Goal: Information Seeking & Learning: Learn about a topic

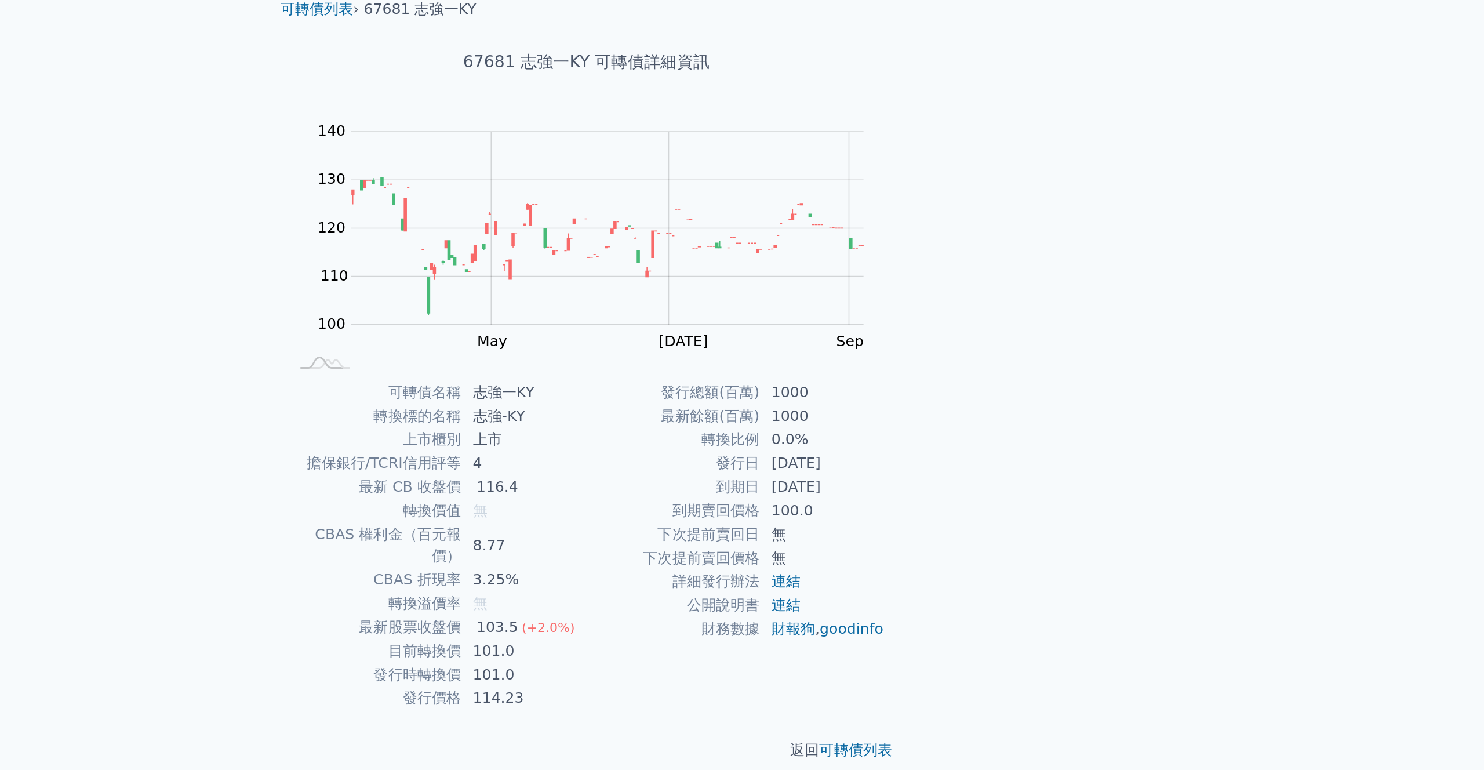
click at [680, 454] on td "101.0" at bounding box center [702, 461] width 79 height 15
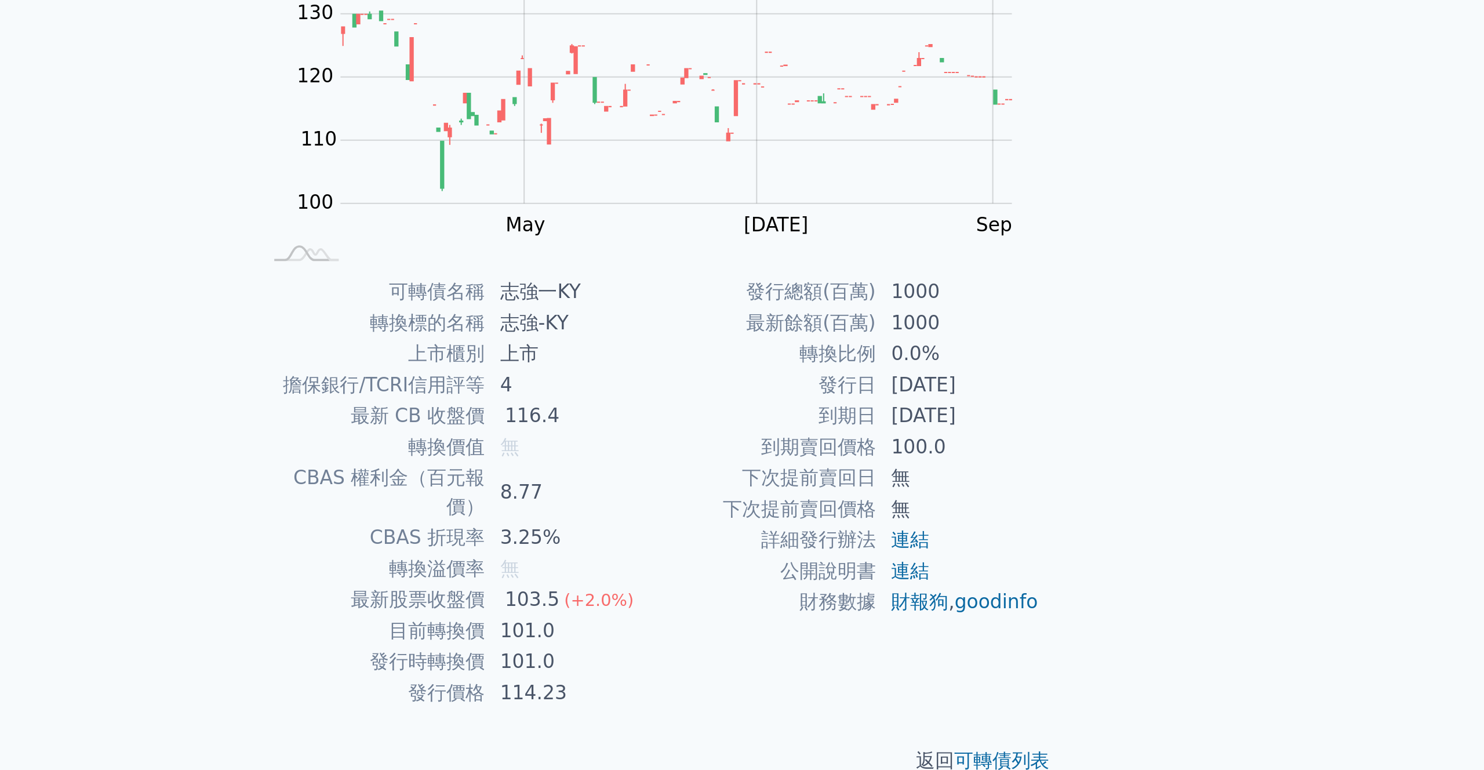
click at [623, 470] on td "發行時轉換價" at bounding box center [607, 477] width 111 height 15
drag, startPoint x: 632, startPoint y: 446, endPoint x: 660, endPoint y: 447, distance: 28.4
click at [660, 454] on td "目前轉換價" at bounding box center [607, 461] width 111 height 15
click at [669, 454] on td "101.0" at bounding box center [702, 461] width 79 height 15
drag, startPoint x: 672, startPoint y: 449, endPoint x: 690, endPoint y: 449, distance: 18.0
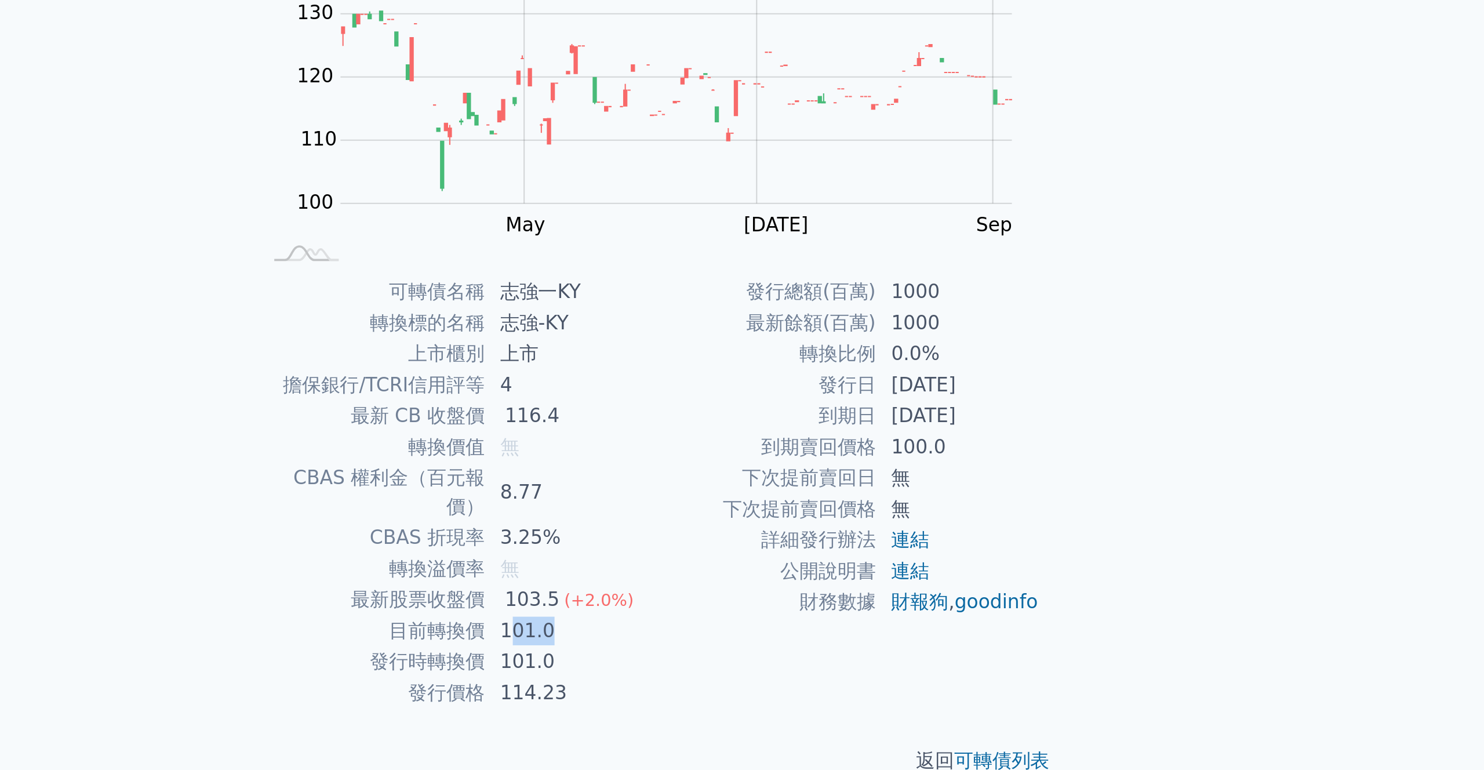
click at [691, 454] on td "101.0" at bounding box center [702, 461] width 79 height 15
drag, startPoint x: 678, startPoint y: 452, endPoint x: 672, endPoint y: 452, distance: 6.4
click at [678, 454] on td "101.0" at bounding box center [702, 461] width 79 height 15
drag, startPoint x: 670, startPoint y: 450, endPoint x: 690, endPoint y: 450, distance: 20.3
click at [690, 454] on td "101.0" at bounding box center [702, 461] width 79 height 15
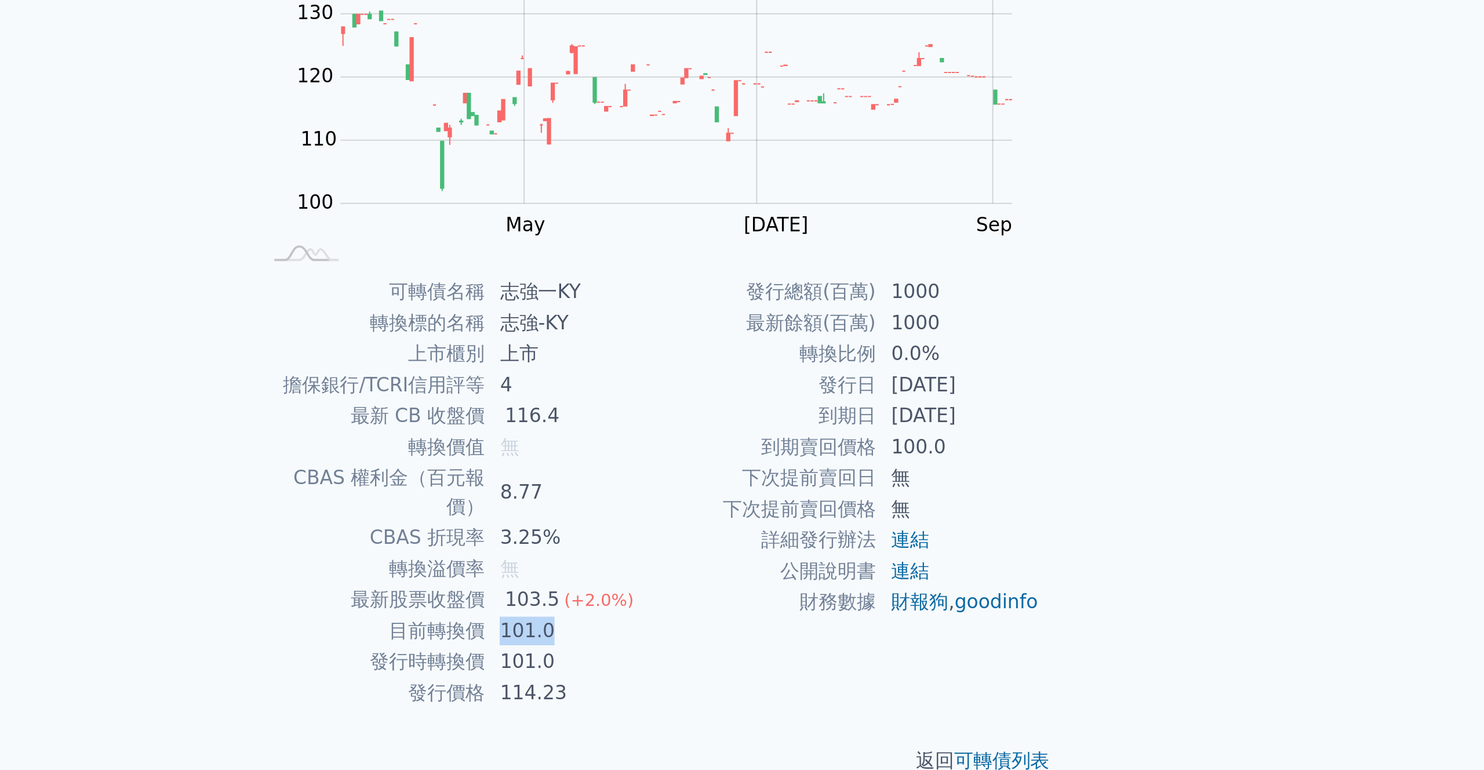
click at [690, 454] on td "101.0" at bounding box center [702, 461] width 79 height 15
drag, startPoint x: 694, startPoint y: 450, endPoint x: 666, endPoint y: 449, distance: 27.8
click at [667, 454] on td "101.0" at bounding box center [702, 461] width 79 height 15
click at [664, 439] on td "103.5 (+2.0%)" at bounding box center [702, 446] width 79 height 15
drag, startPoint x: 671, startPoint y: 437, endPoint x: 701, endPoint y: 436, distance: 30.1
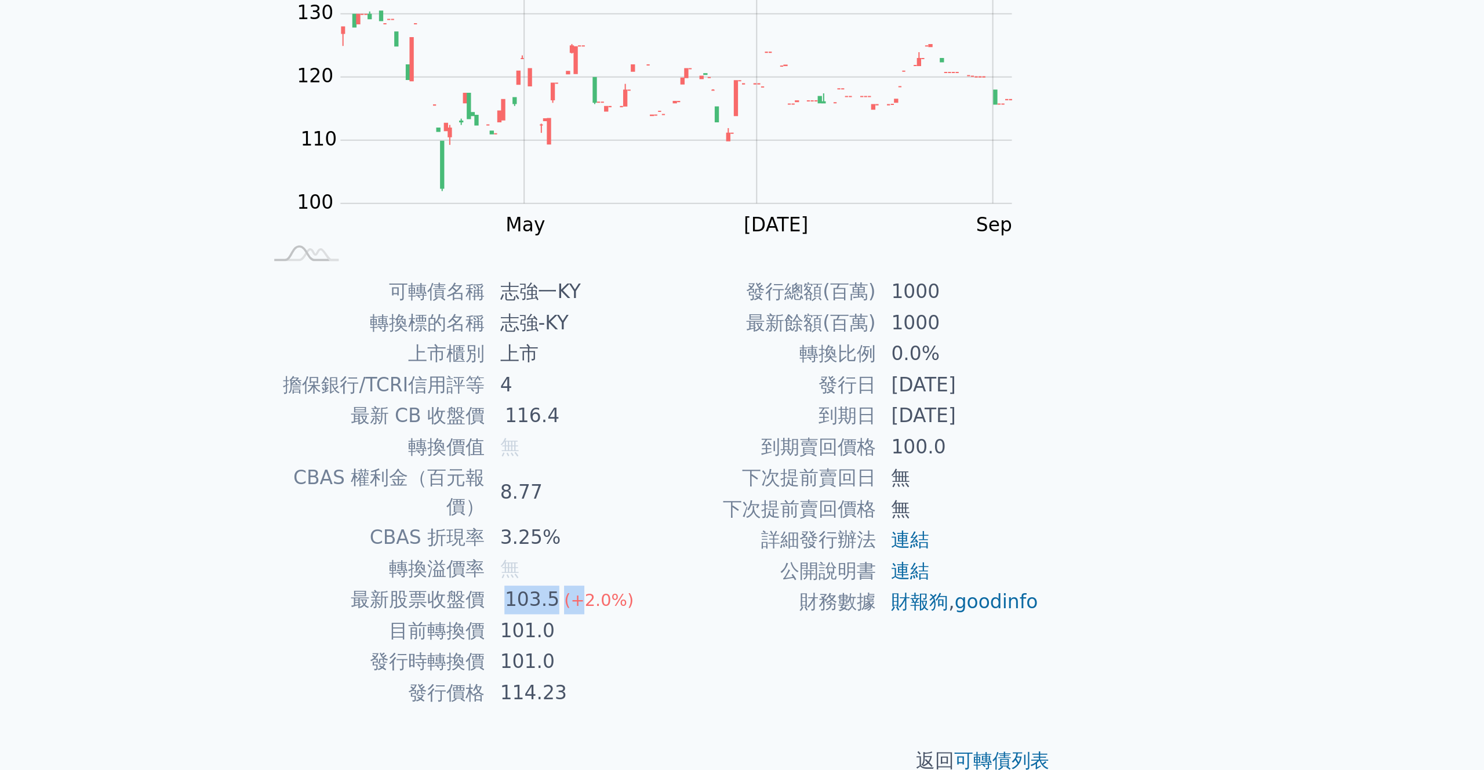
click at [702, 439] on td "103.5 (+2.0%)" at bounding box center [702, 446] width 79 height 15
click at [694, 440] on div "103.5" at bounding box center [684, 447] width 31 height 14
click at [689, 454] on td "101.0" at bounding box center [702, 461] width 79 height 15
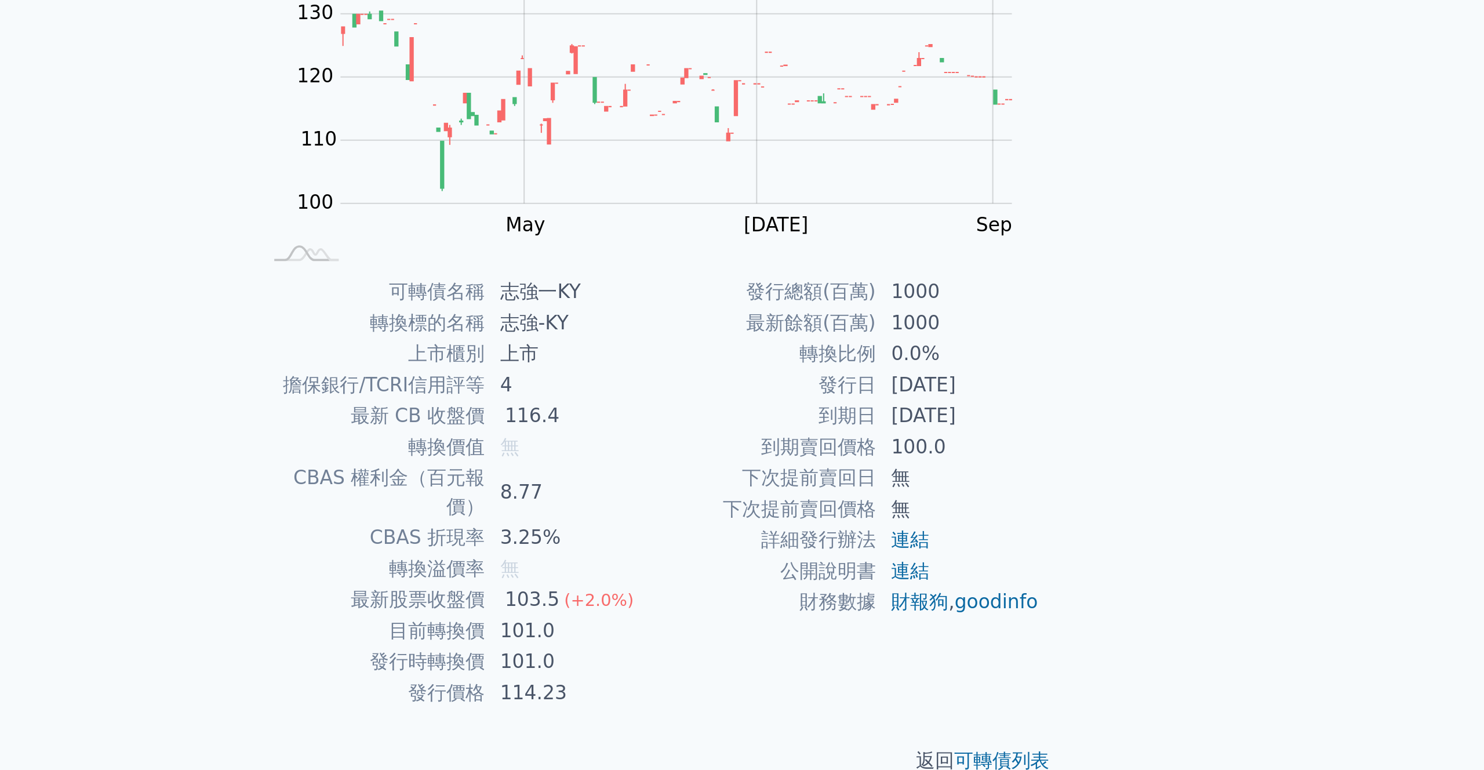
click at [686, 454] on td "101.0" at bounding box center [702, 461] width 79 height 15
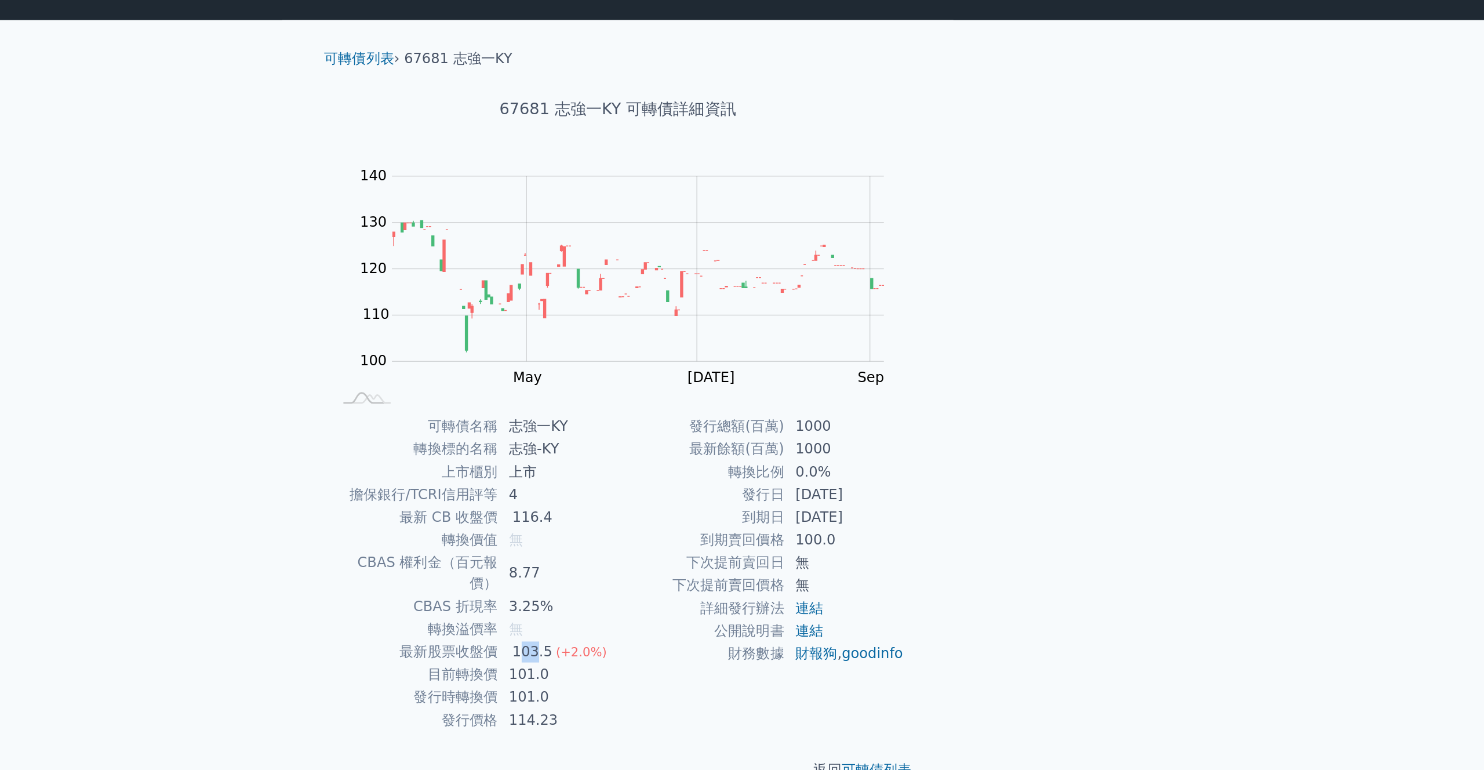
drag, startPoint x: 686, startPoint y: 431, endPoint x: 675, endPoint y: 431, distance: 11.0
click at [675, 440] on div "103.5" at bounding box center [684, 447] width 31 height 14
drag, startPoint x: 686, startPoint y: 448, endPoint x: 673, endPoint y: 447, distance: 12.8
click at [672, 454] on td "101.0" at bounding box center [702, 461] width 79 height 15
click at [673, 454] on td "101.0" at bounding box center [702, 461] width 79 height 15
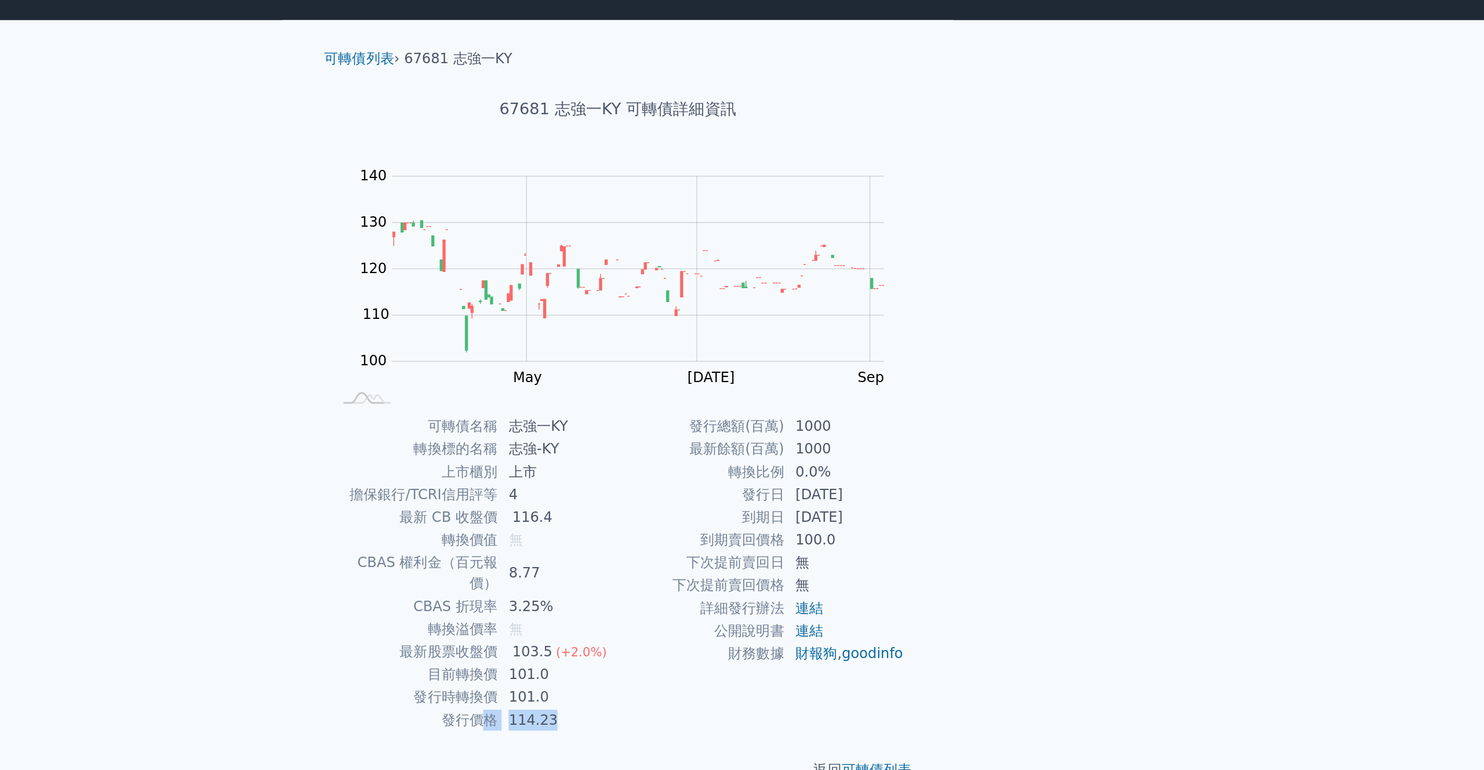
drag, startPoint x: 703, startPoint y: 478, endPoint x: 650, endPoint y: 482, distance: 52.4
click at [650, 485] on tr "發行價格 114.23" at bounding box center [647, 492] width 190 height 15
click at [644, 485] on td "發行價格" at bounding box center [607, 492] width 111 height 15
drag, startPoint x: 627, startPoint y: 481, endPoint x: 719, endPoint y: 481, distance: 91.6
click at [719, 485] on tr "發行價格 114.23" at bounding box center [647, 492] width 190 height 15
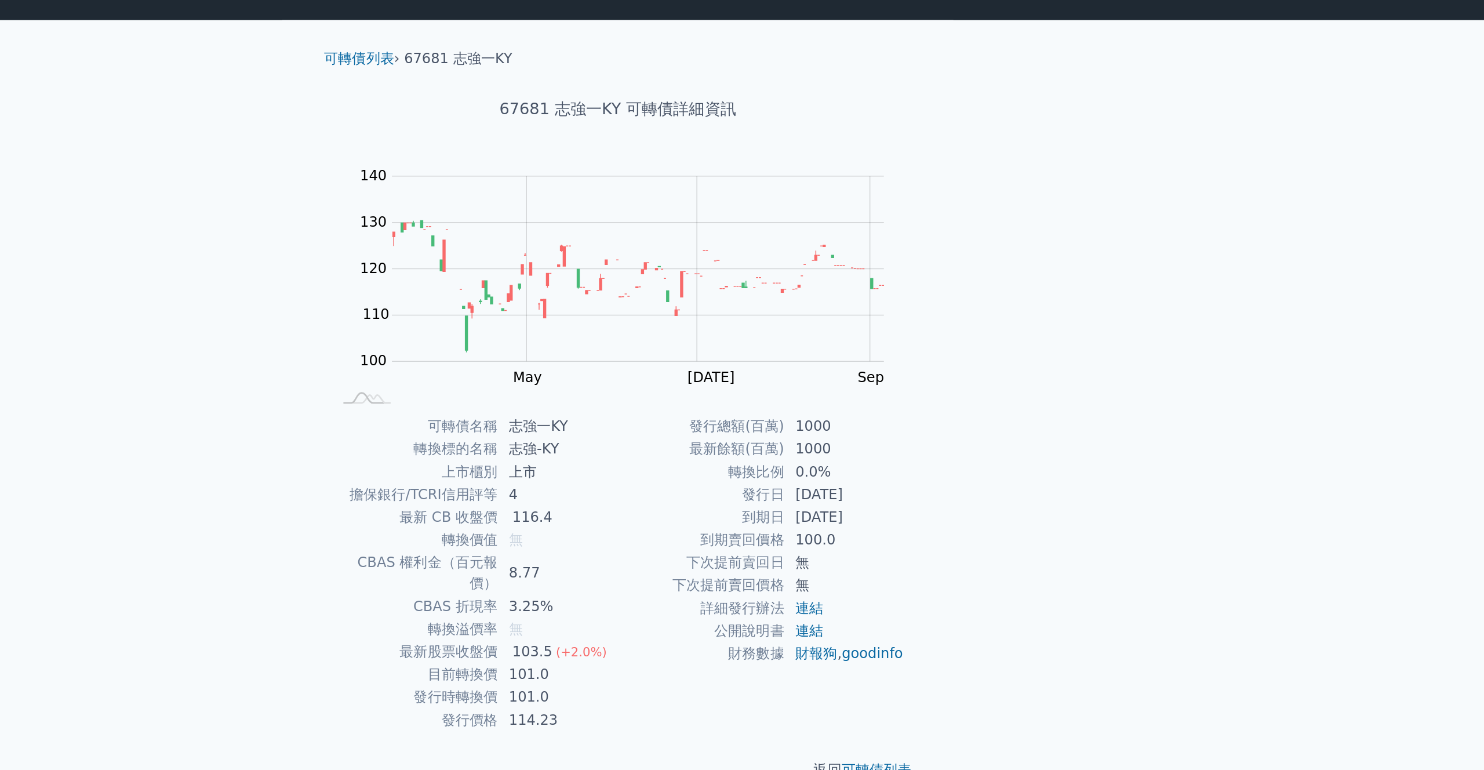
click at [706, 485] on td "114.23" at bounding box center [702, 492] width 79 height 15
drag, startPoint x: 706, startPoint y: 481, endPoint x: 646, endPoint y: 477, distance: 60.4
click at [646, 485] on tr "發行價格 114.23" at bounding box center [647, 492] width 190 height 15
click at [667, 485] on td "114.23" at bounding box center [702, 492] width 79 height 15
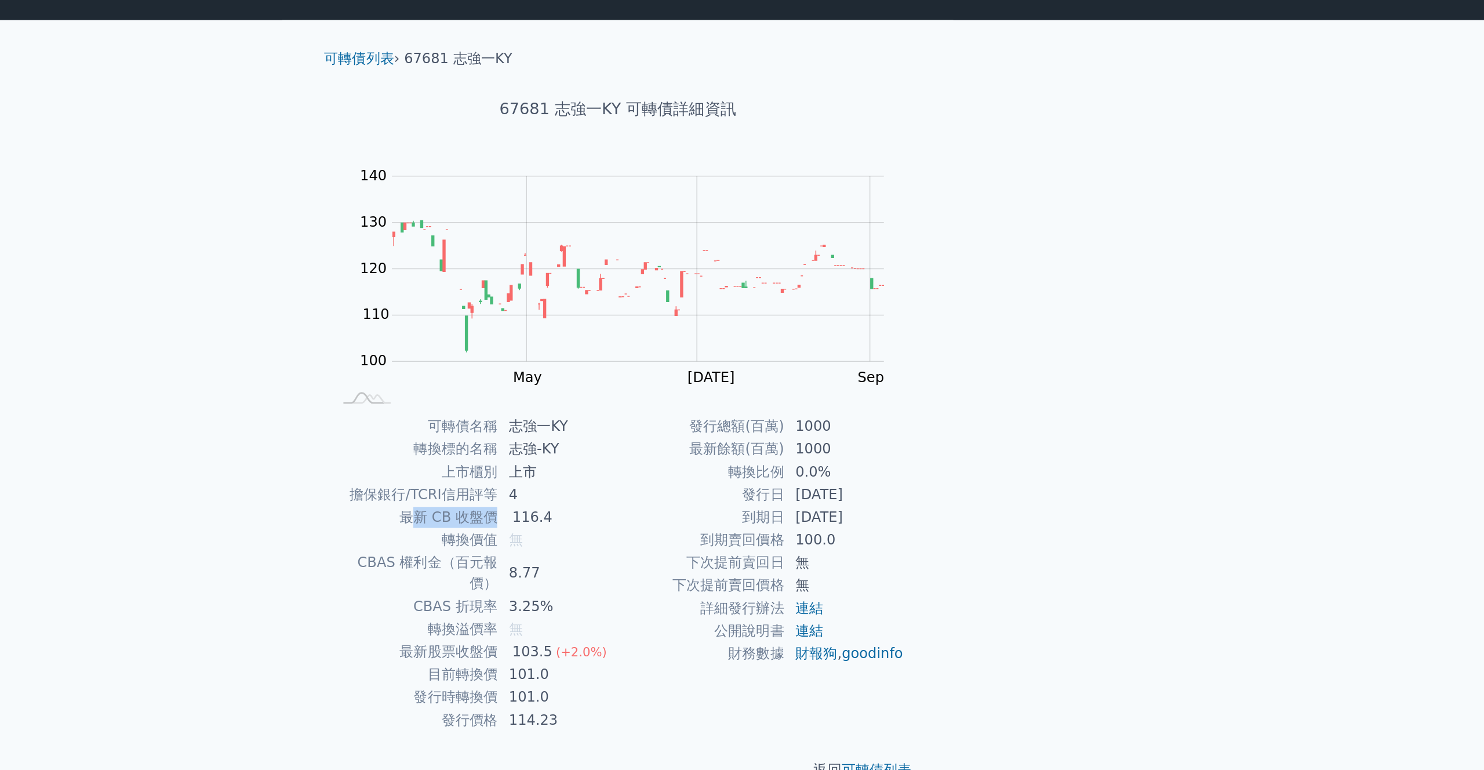
drag, startPoint x: 605, startPoint y: 358, endPoint x: 660, endPoint y: 358, distance: 55.1
click at [660, 358] on td "最新 CB 收盤價" at bounding box center [607, 357] width 111 height 15
drag, startPoint x: 678, startPoint y: 358, endPoint x: 700, endPoint y: 358, distance: 22.0
click at [701, 358] on td "116.4" at bounding box center [702, 357] width 79 height 15
drag, startPoint x: 696, startPoint y: 463, endPoint x: 657, endPoint y: 466, distance: 39.6
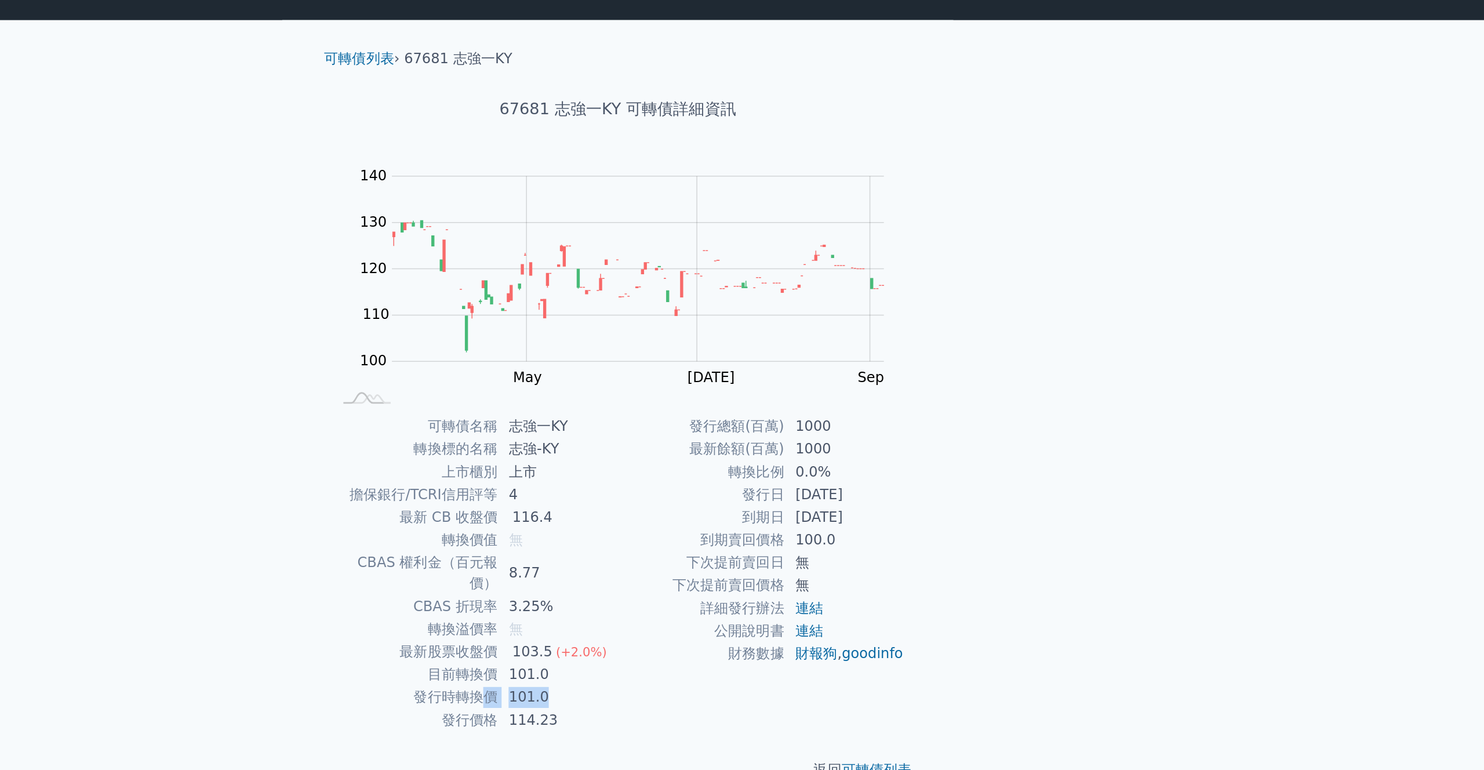
click at [656, 470] on tr "發行時轉換價 101.0" at bounding box center [647, 477] width 190 height 15
click at [663, 470] on td "101.0" at bounding box center [702, 477] width 79 height 15
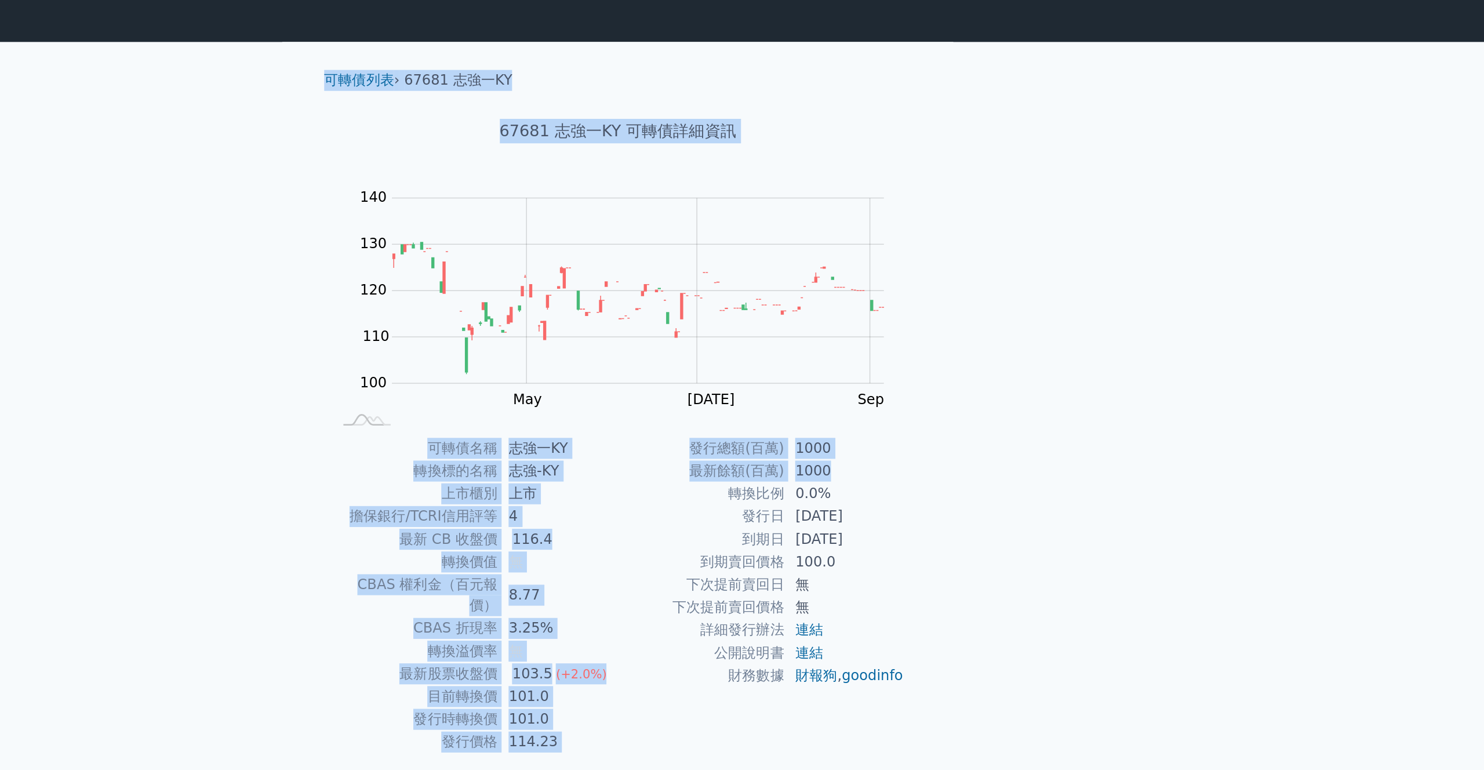
drag, startPoint x: 537, startPoint y: 50, endPoint x: 918, endPoint y: 318, distance: 466.0
click at [918, 318] on div "可轉債列表 › 67681 志強一KY 67681 志強一KY 可轉債詳細資訊 Zoom Out 100 90 95 100 105 110 115 120 …" at bounding box center [741, 289] width 445 height 523
click at [563, 50] on link "可轉債列表" at bounding box center [570, 53] width 46 height 11
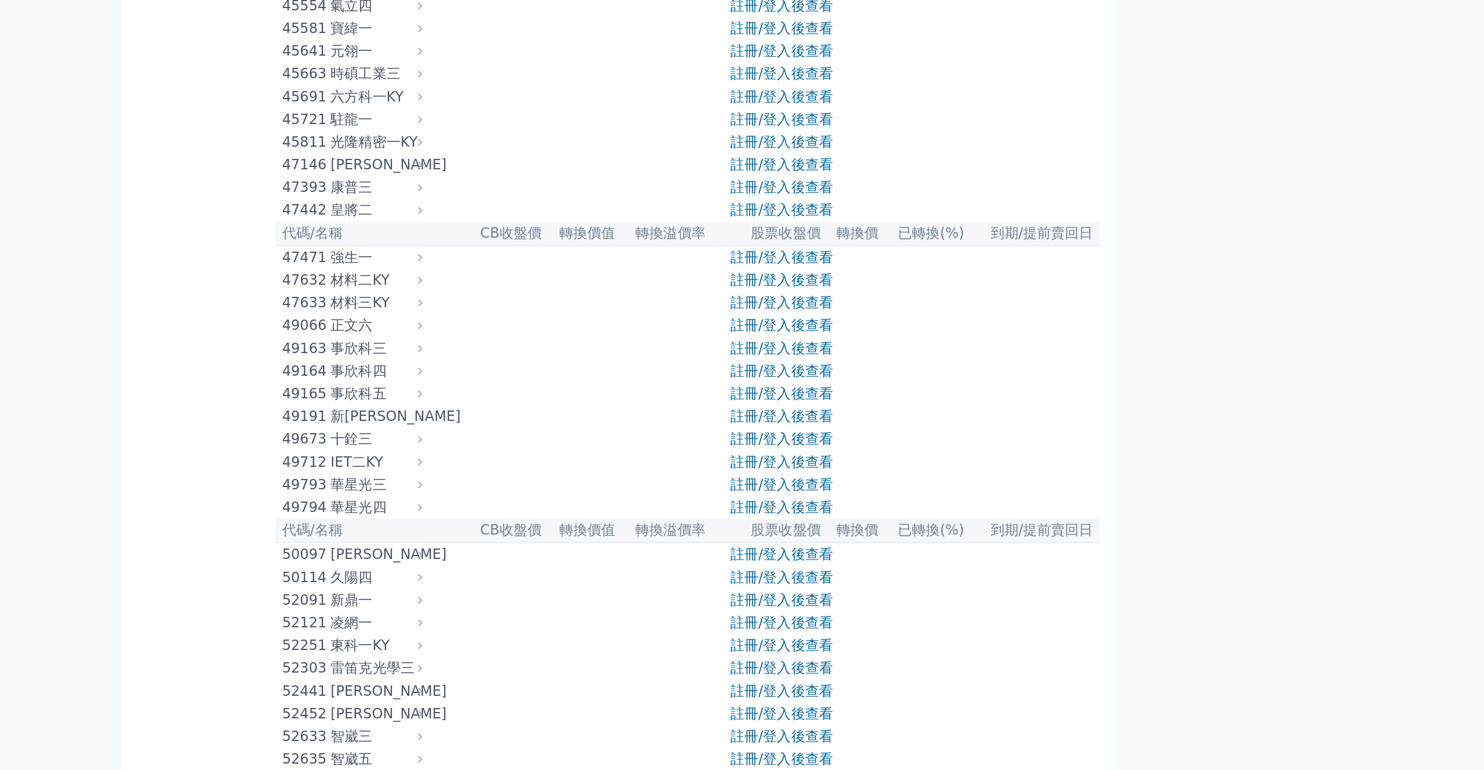
scroll to position [3138, 0]
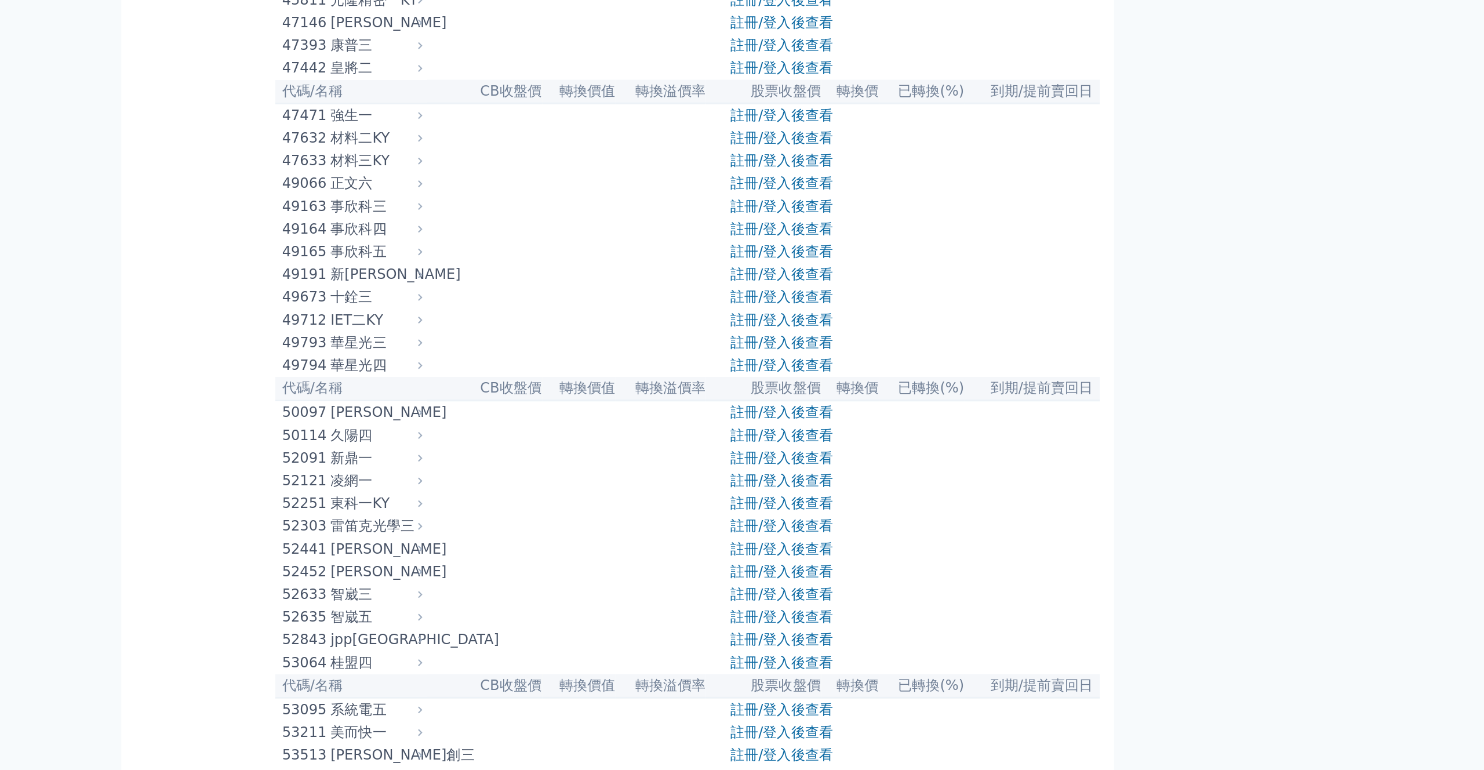
drag, startPoint x: 554, startPoint y: 415, endPoint x: 570, endPoint y: 415, distance: 16.2
click at [570, 175] on div "氣立四" at bounding box center [580, 168] width 59 height 14
copy div "氣立"
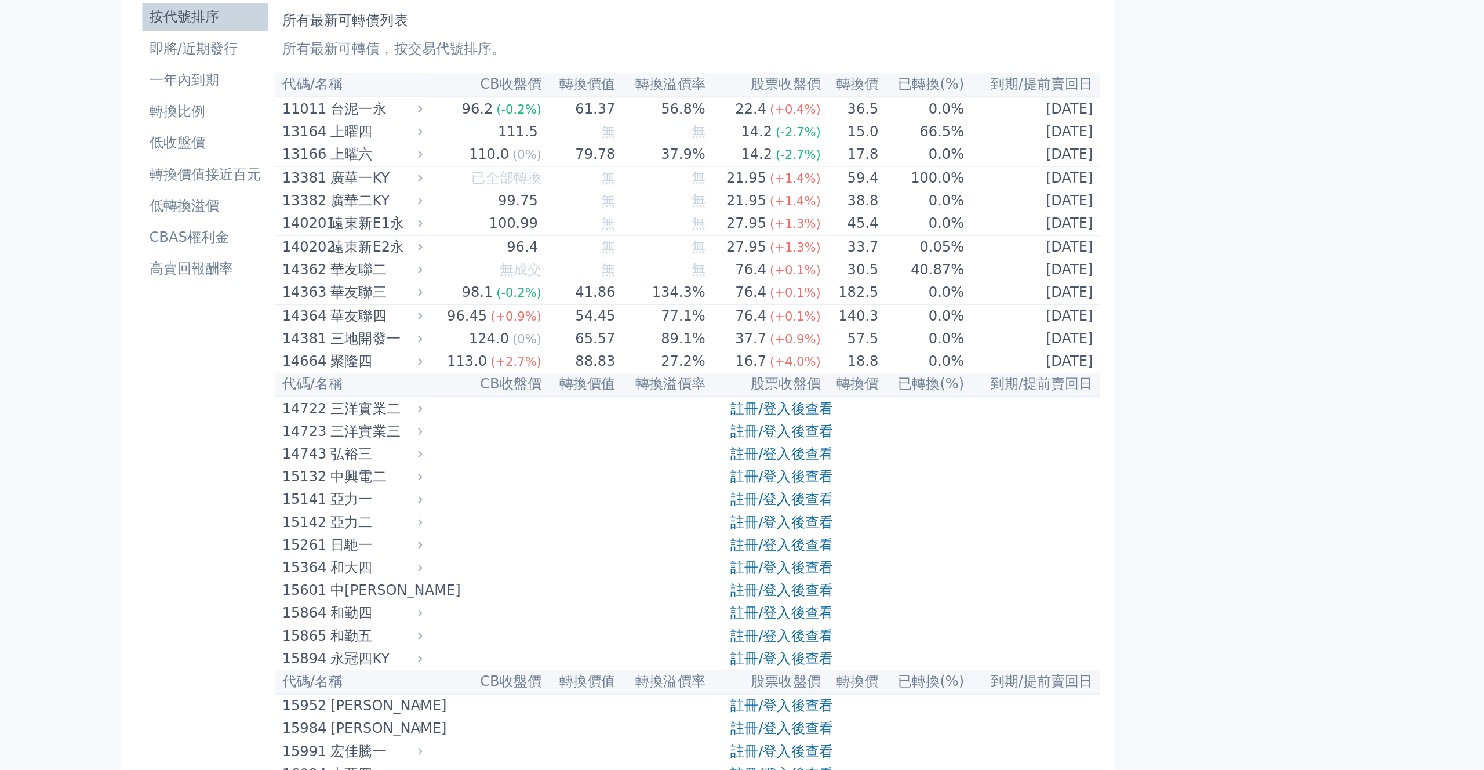
scroll to position [0, 0]
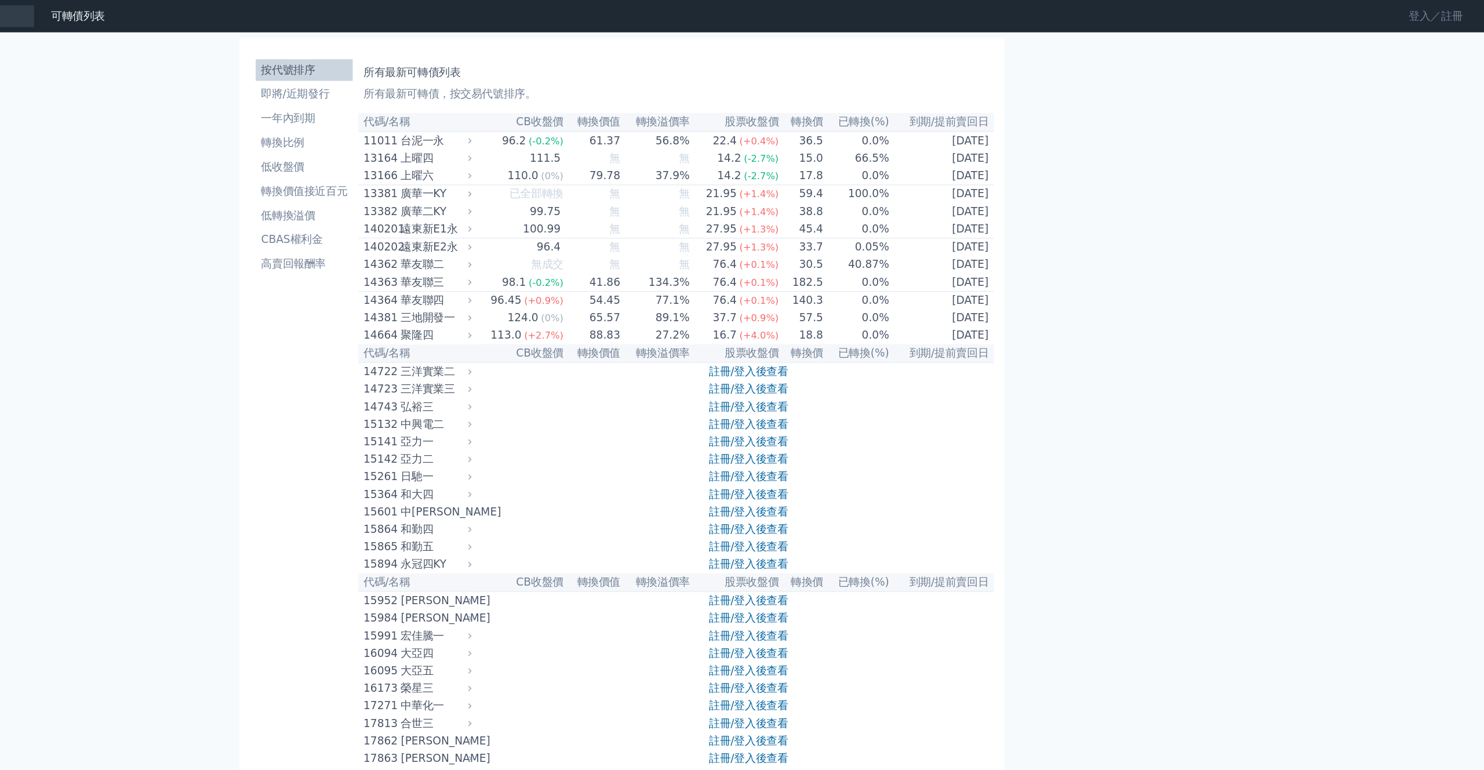
click at [1420, 9] on link "登入／註冊" at bounding box center [1442, 14] width 65 height 19
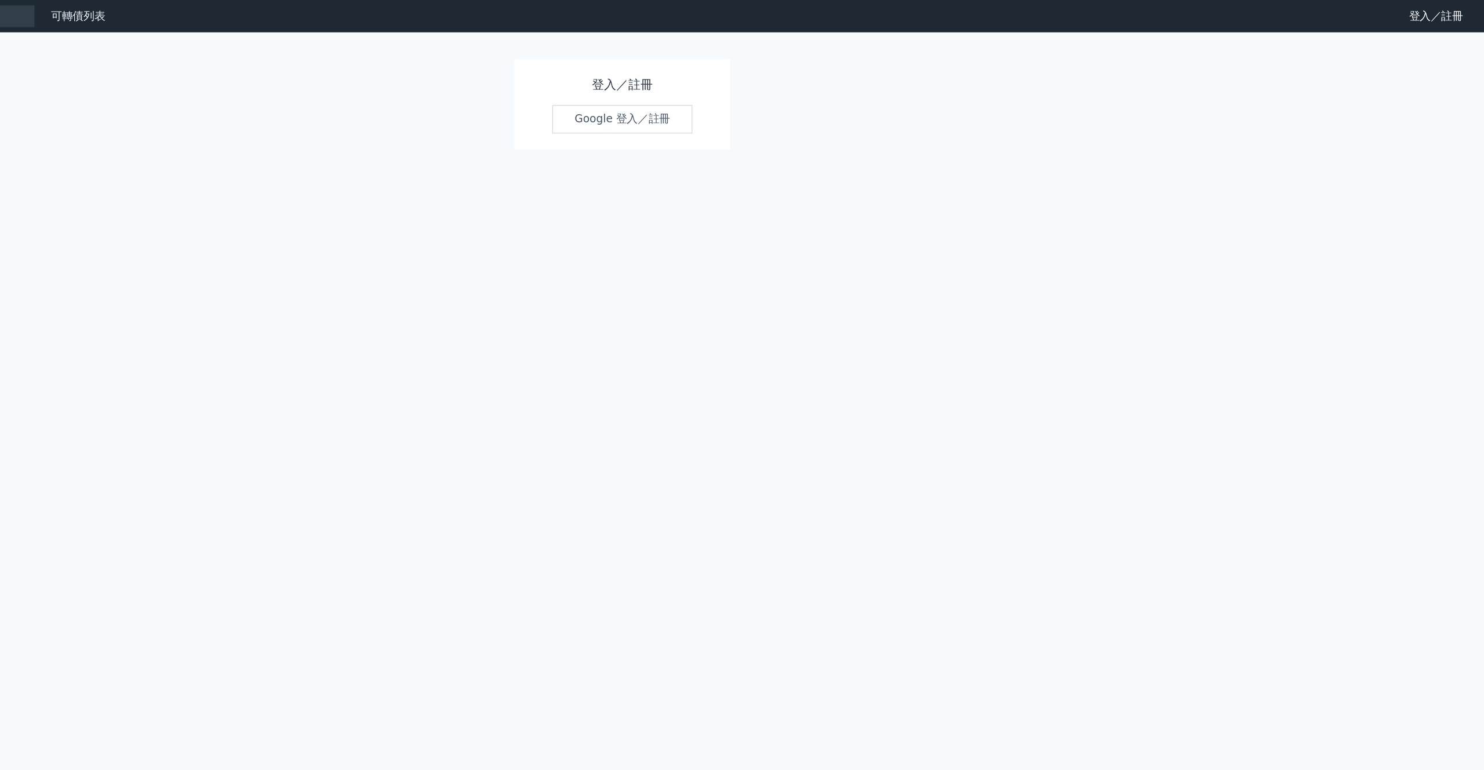
click at [785, 104] on link "Google 登入／註冊" at bounding box center [742, 102] width 121 height 24
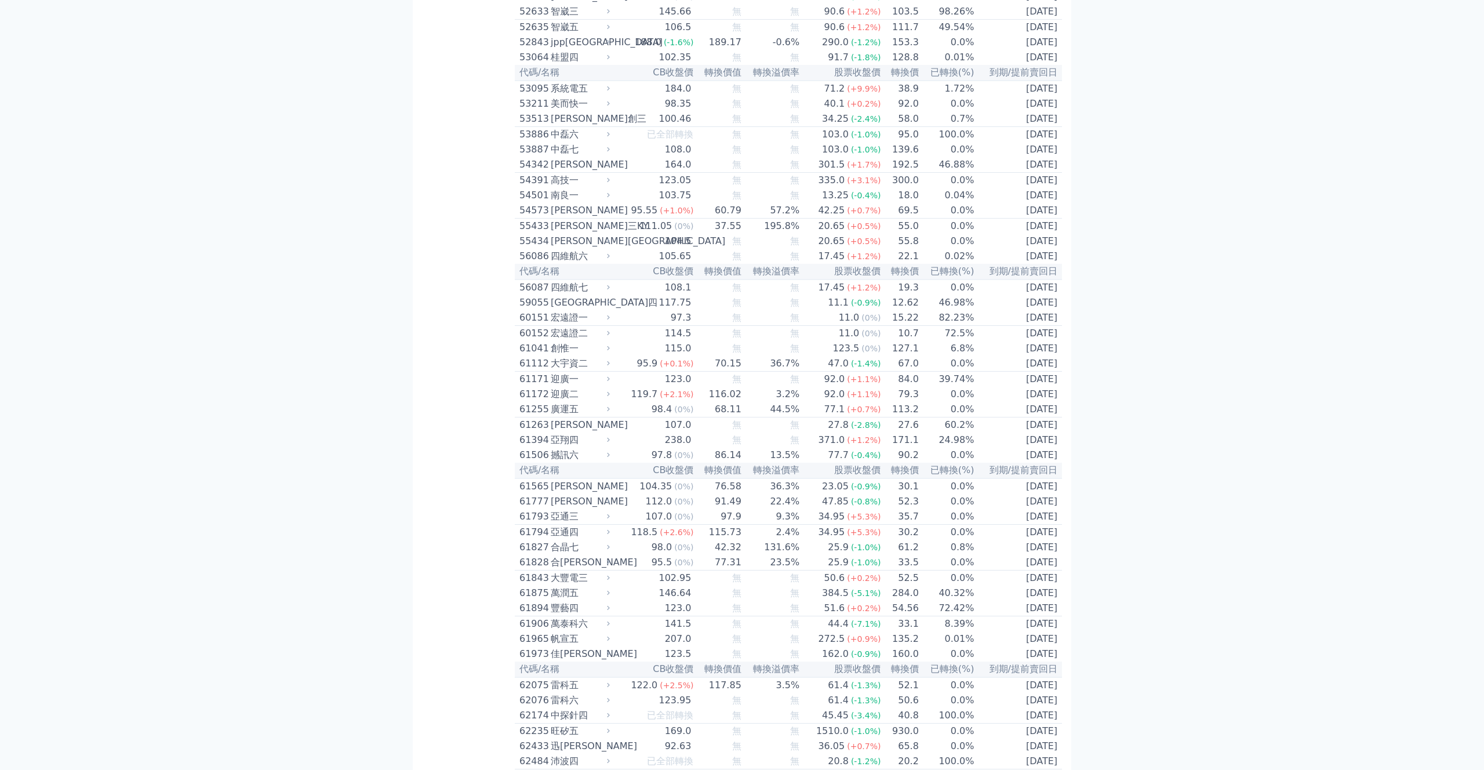
scroll to position [4126, 0]
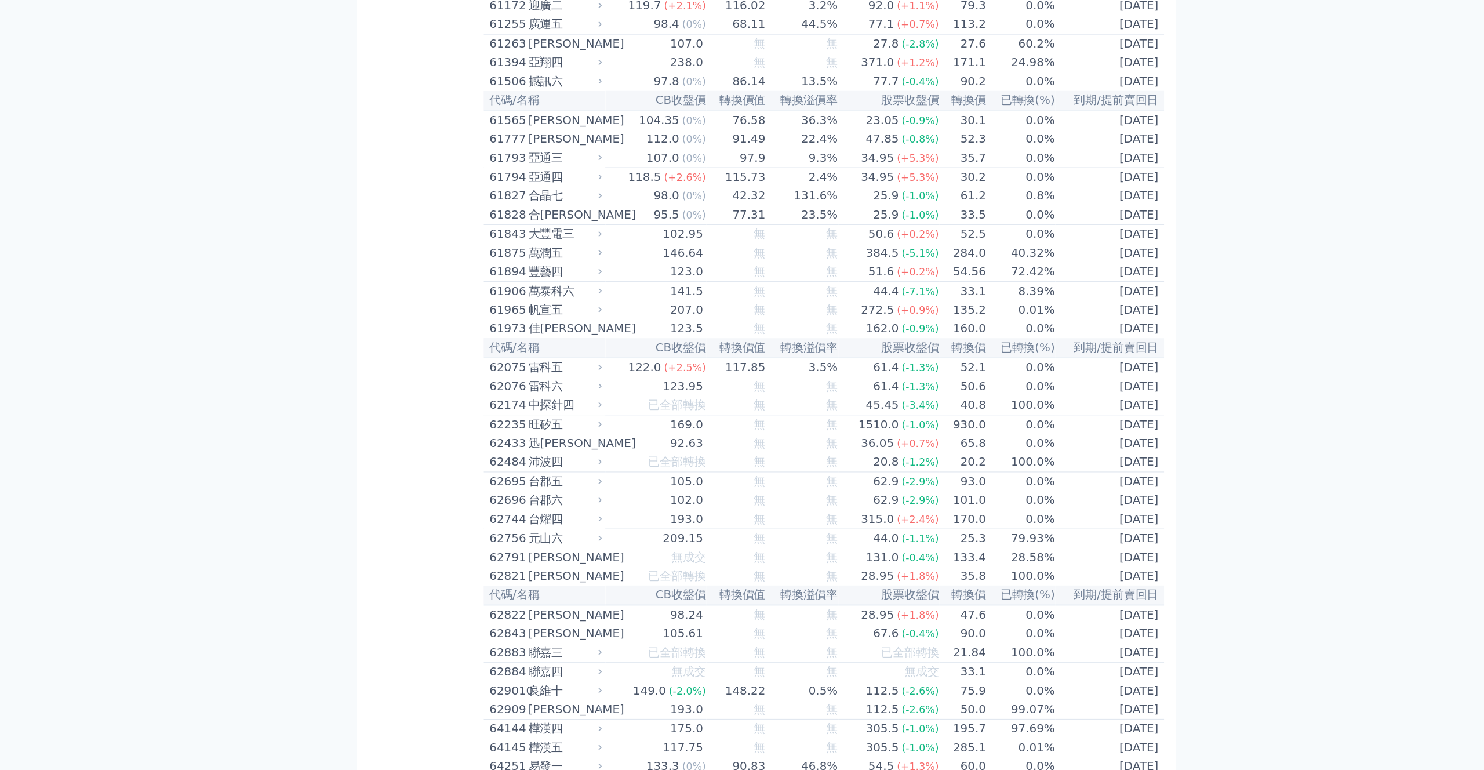
click at [561, 54] on div "大宇資二" at bounding box center [579, 48] width 57 height 14
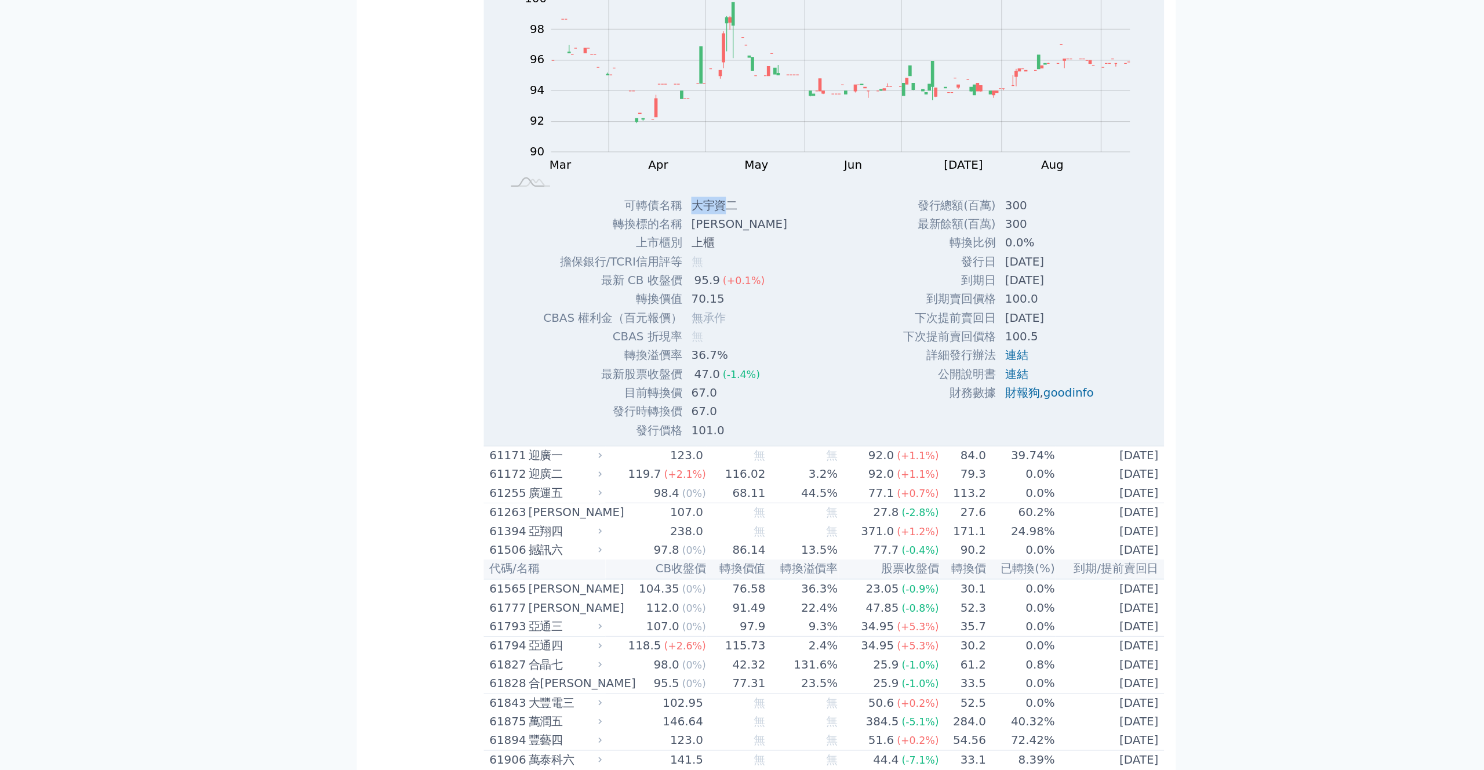
copy td "大宇資"
drag, startPoint x: 683, startPoint y: 548, endPoint x: 707, endPoint y: 548, distance: 24.3
click at [707, 246] on td "大宇資二" at bounding box center [721, 238] width 93 height 15
